Goal: Task Accomplishment & Management: Complete application form

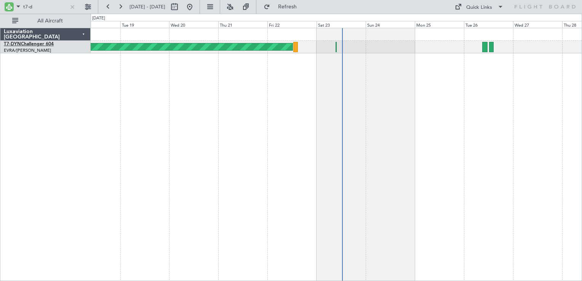
click at [30, 45] on link "T7-DYN Challenger 604" at bounding box center [29, 44] width 50 height 5
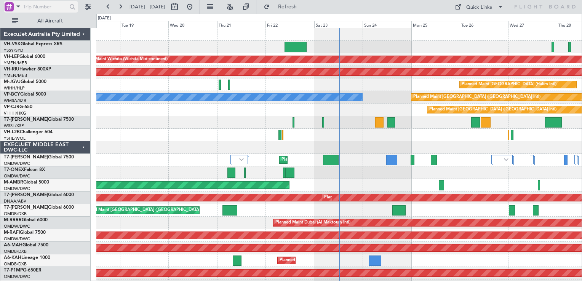
click at [8, 7] on div at bounding box center [9, 6] width 9 height 9
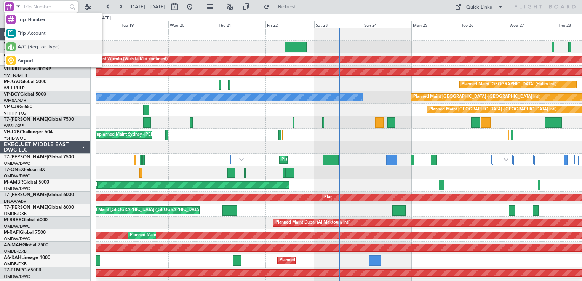
click at [36, 46] on span "A/C (Reg. or Type)" at bounding box center [39, 47] width 42 height 8
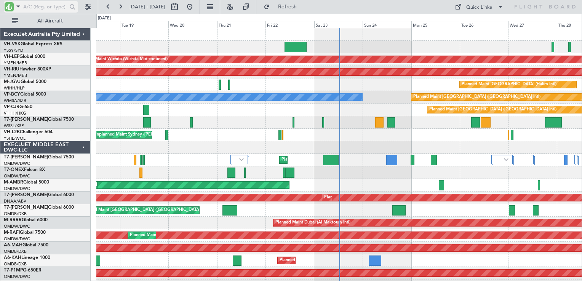
click at [30, 9] on input "text" at bounding box center [45, 6] width 44 height 11
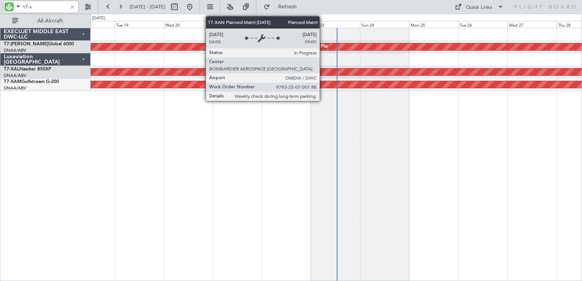
click at [323, 43] on div "Planned Maint Dubai (Al Maktoum Intl)" at bounding box center [358, 46] width 75 height 11
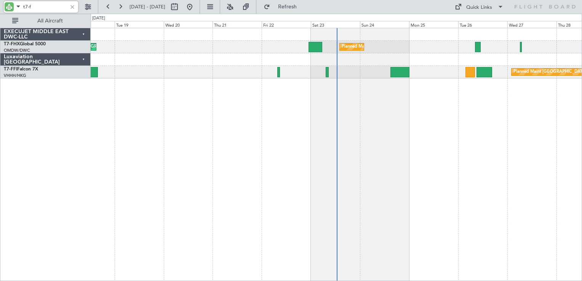
type input "t7-f"
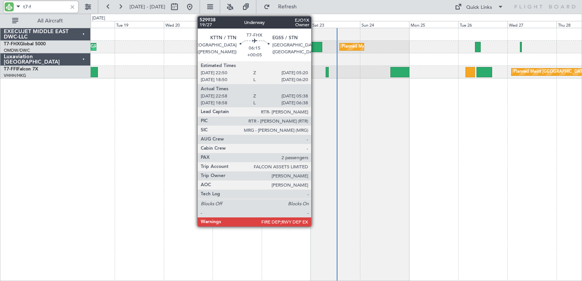
click at [315, 48] on div at bounding box center [315, 47] width 14 height 10
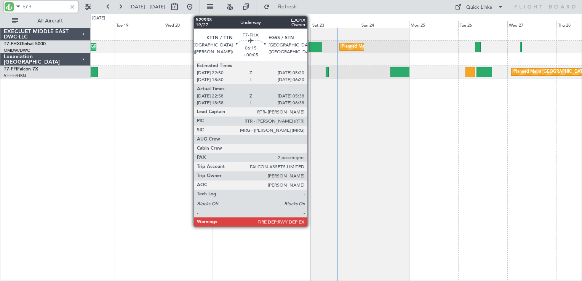
click at [311, 48] on div at bounding box center [315, 47] width 14 height 10
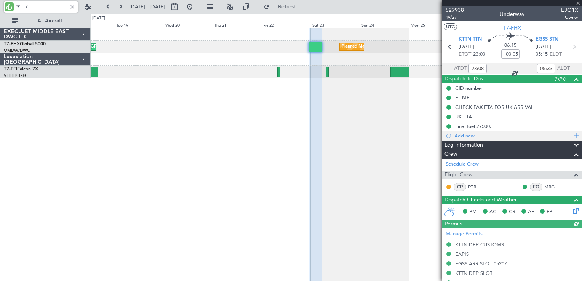
type input "[PERSON_NAME] ([PERSON_NAME])"
type input "6982"
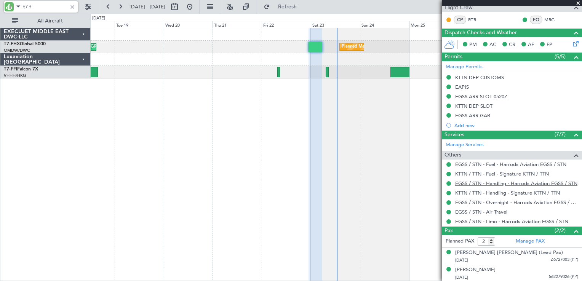
click at [554, 183] on link "EGSS / STN - Handling - Harrods Aviation EGSS / STN" at bounding box center [516, 183] width 122 height 6
type input "[PERSON_NAME] ([PERSON_NAME])"
type input "6982"
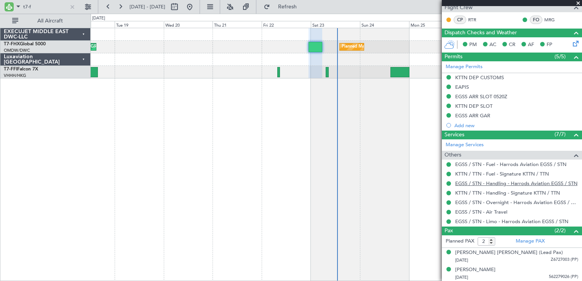
type input "[PERSON_NAME] ([PERSON_NAME])"
type input "6982"
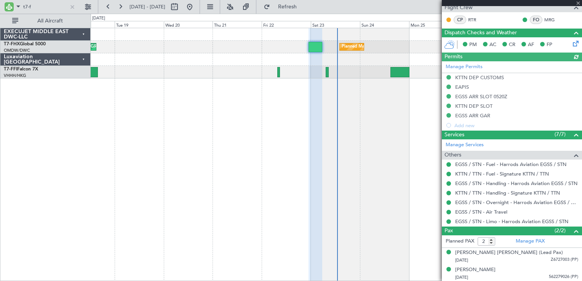
type input "[PERSON_NAME] ([PERSON_NAME])"
type input "6982"
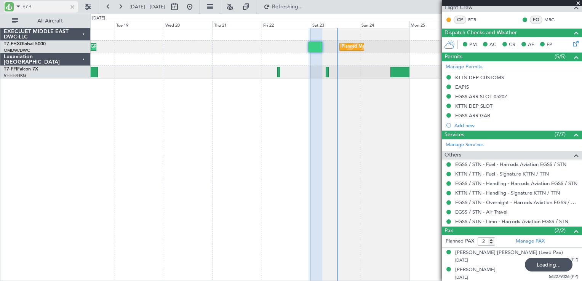
click at [39, 5] on input "t7-f" at bounding box center [45, 6] width 44 height 11
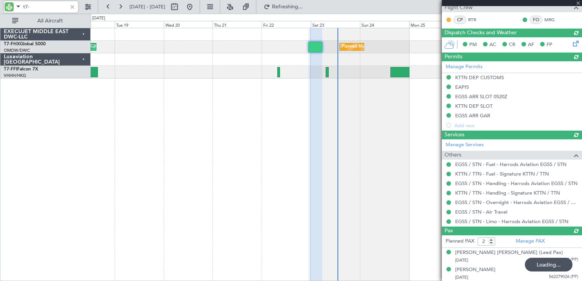
type input "t7-d"
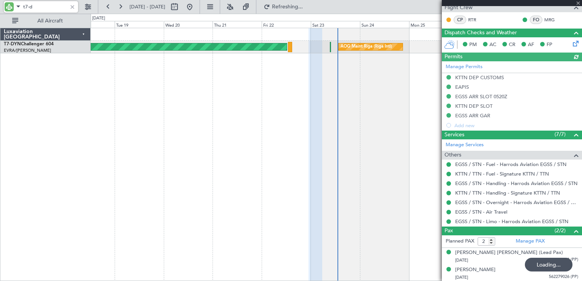
type input "[PERSON_NAME] ([PERSON_NAME])"
type input "6982"
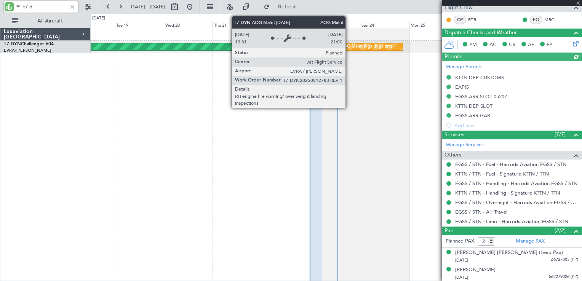
click at [350, 47] on div "AOG Maint Riga (Riga Intl)" at bounding box center [365, 46] width 51 height 11
type input "t7-d"
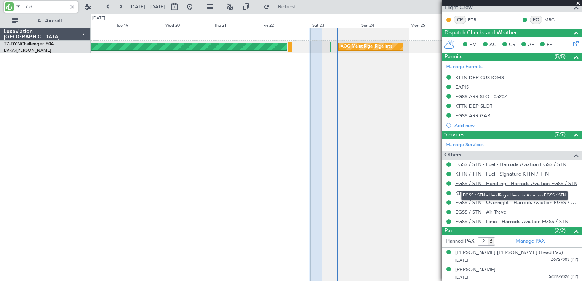
click at [500, 183] on link "EGSS / STN - Handling - Harrods Aviation EGSS / STN" at bounding box center [516, 183] width 122 height 6
click at [496, 181] on link "EGSS / STN - Handling - Harrods Aviation EGSS / STN" at bounding box center [516, 183] width 122 height 6
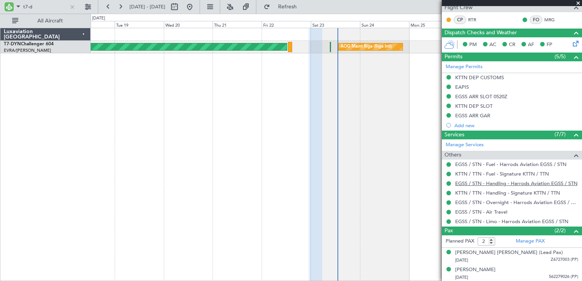
type input "[PERSON_NAME] ([PERSON_NAME])"
type input "6982"
click at [61, 8] on input "t7-d" at bounding box center [45, 6] width 44 height 11
type input "t"
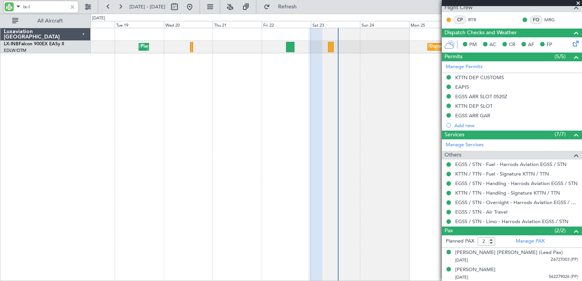
type input "lx-i"
click at [578, 3] on span at bounding box center [578, 3] width 8 height 7
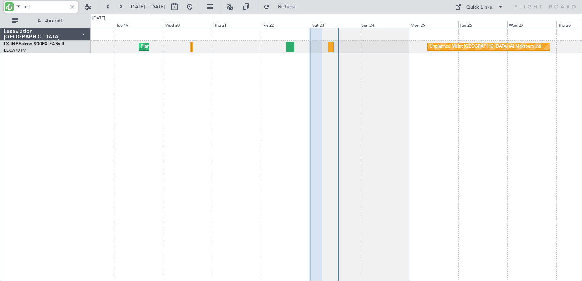
type input "0"
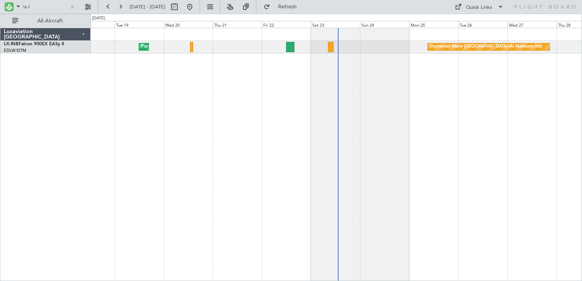
scroll to position [0, 0]
click at [47, 45] on link "LX-INB Falcon 900EX EASy II" at bounding box center [34, 44] width 60 height 5
